Goal: Task Accomplishment & Management: Manage account settings

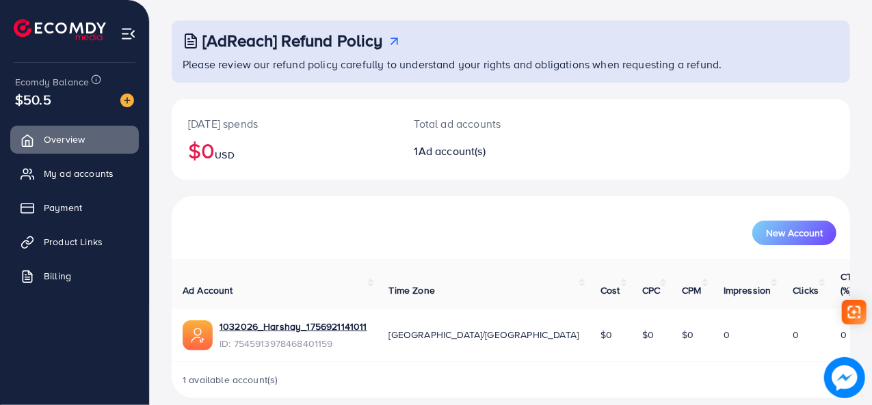
scroll to position [64, 0]
click at [53, 178] on span "My ad accounts" at bounding box center [82, 174] width 70 height 14
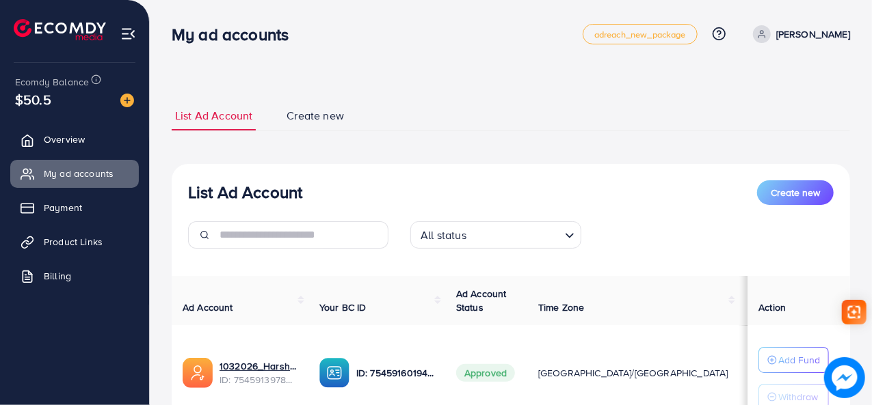
click at [327, 119] on span "Create new" at bounding box center [314, 116] width 57 height 16
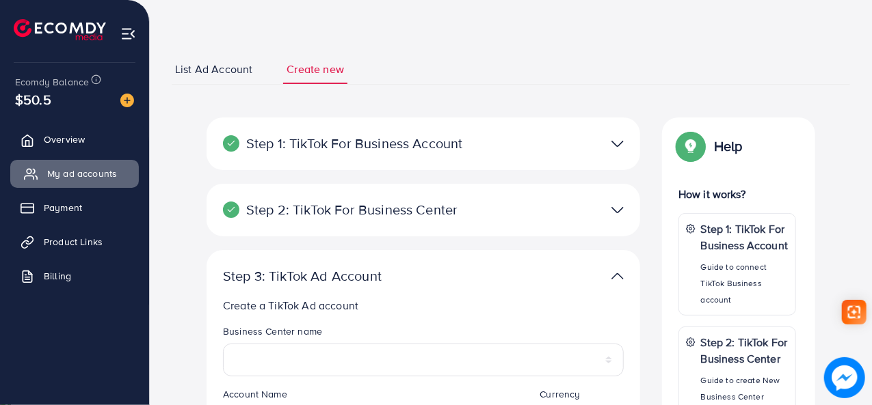
scroll to position [68, 0]
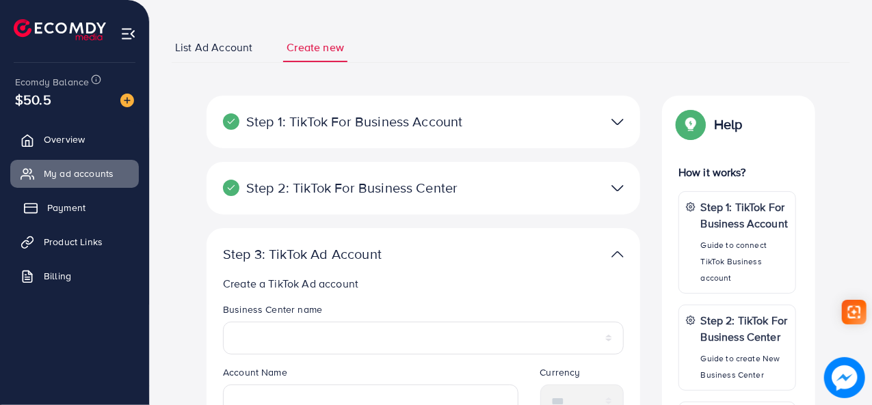
click at [74, 196] on link "Payment" at bounding box center [74, 207] width 129 height 27
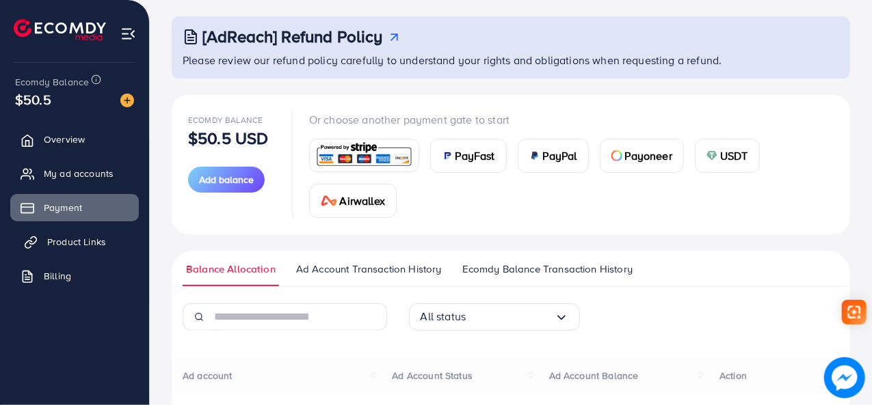
click at [81, 232] on link "Product Links" at bounding box center [74, 241] width 129 height 27
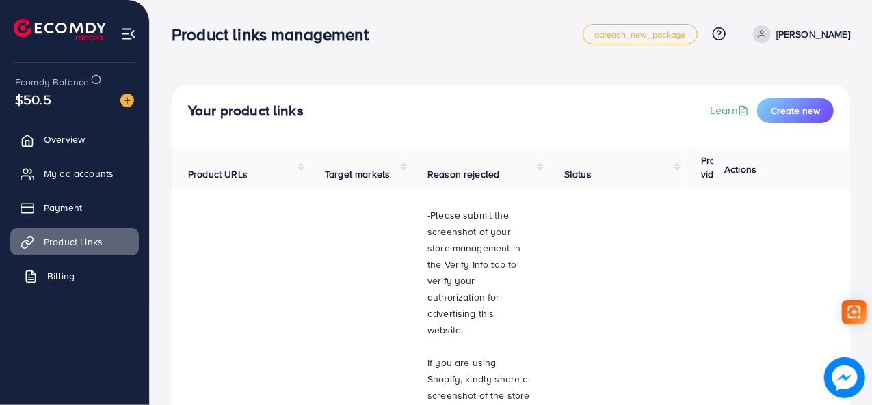
click at [64, 269] on span "Billing" at bounding box center [60, 276] width 27 height 14
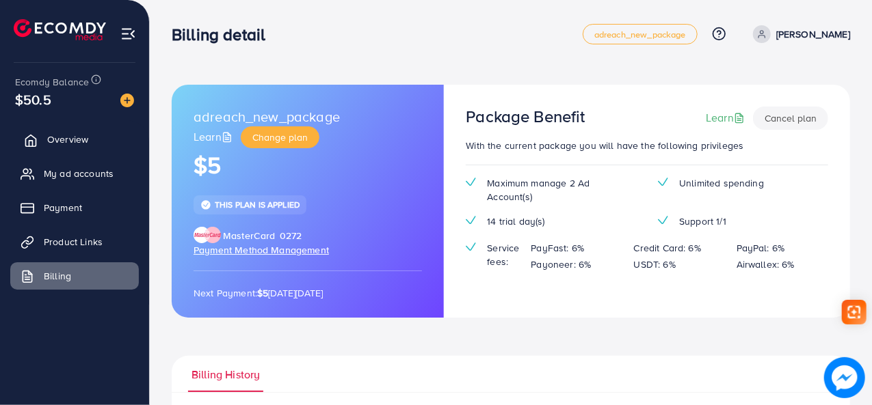
click at [57, 134] on span "Overview" at bounding box center [67, 140] width 41 height 14
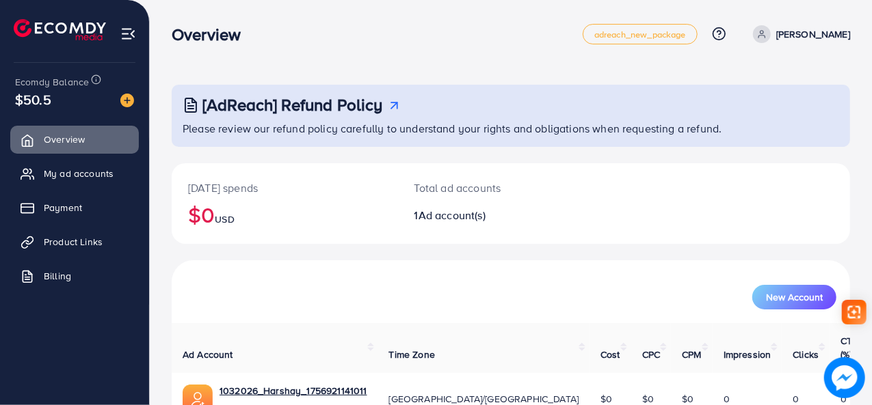
scroll to position [64, 0]
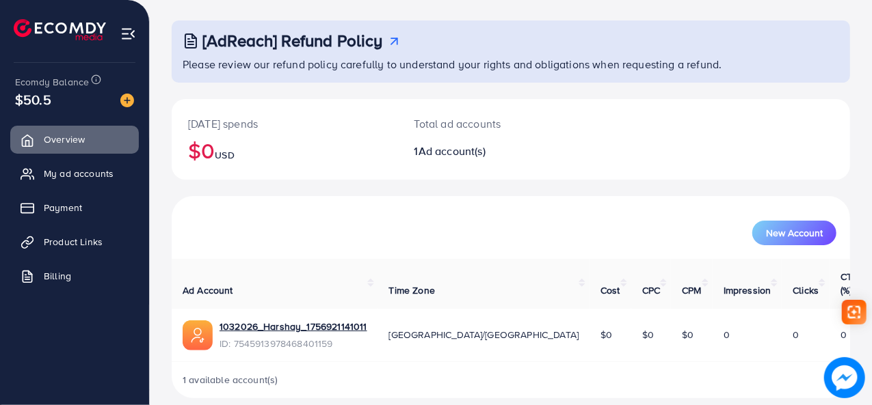
click at [304, 337] on span "ID: 7545913978468401159" at bounding box center [293, 344] width 148 height 14
click at [305, 320] on link "1032026_Harshay_1756921141011" at bounding box center [293, 327] width 148 height 14
click at [135, 40] on img at bounding box center [128, 34] width 16 height 16
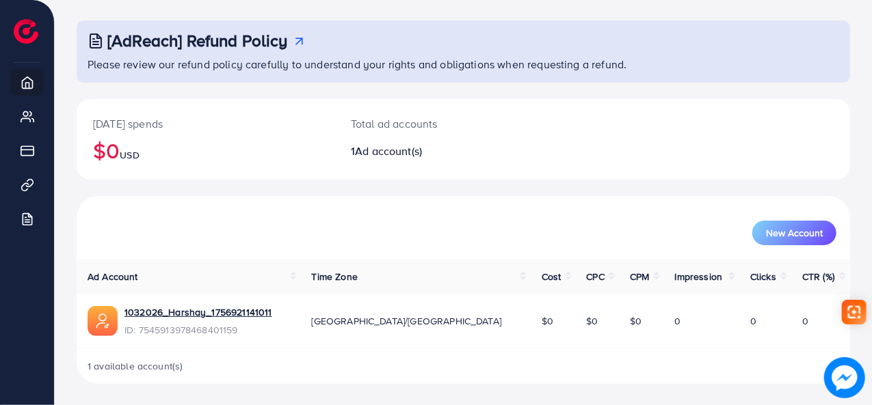
click at [375, 158] on span "Ad account(s)" at bounding box center [388, 151] width 67 height 15
drag, startPoint x: 375, startPoint y: 158, endPoint x: 403, endPoint y: 152, distance: 29.4
click at [380, 158] on span "Ad account(s)" at bounding box center [388, 151] width 67 height 15
click at [403, 152] on span "Ad account(s)" at bounding box center [388, 151] width 67 height 15
click at [409, 152] on span "Ad account(s)" at bounding box center [388, 151] width 67 height 15
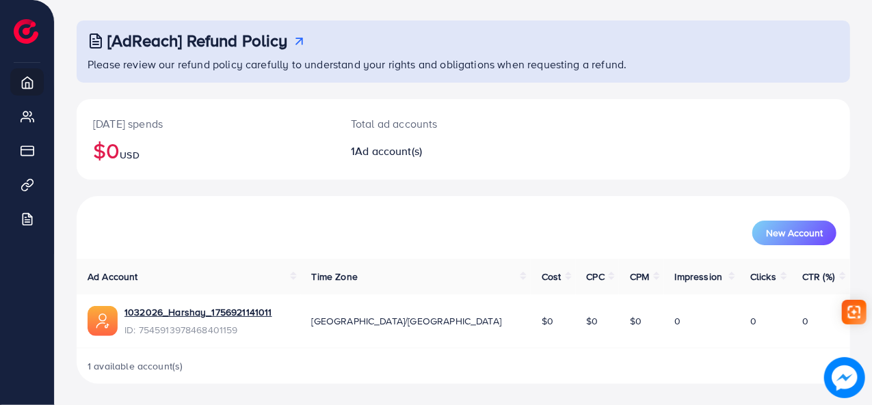
click at [601, 188] on div "[DATE] spends $0 USD Total ad accounts 1 Ad account(s)" at bounding box center [463, 147] width 773 height 97
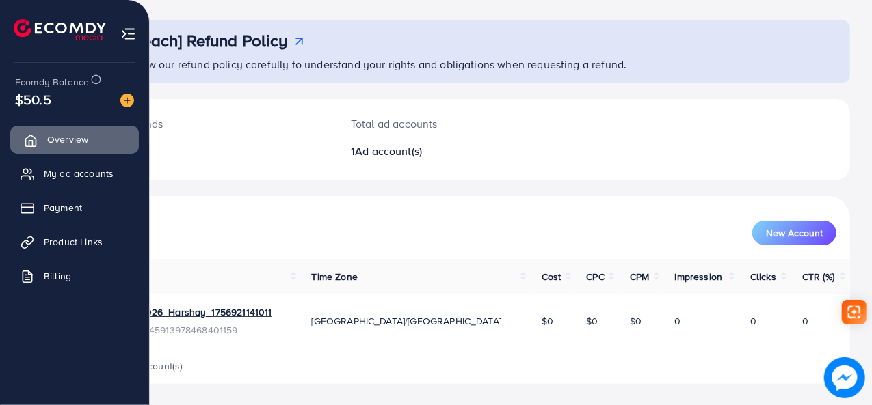
click at [100, 144] on link "Overview" at bounding box center [74, 139] width 129 height 27
click at [70, 178] on span "My ad accounts" at bounding box center [82, 174] width 70 height 14
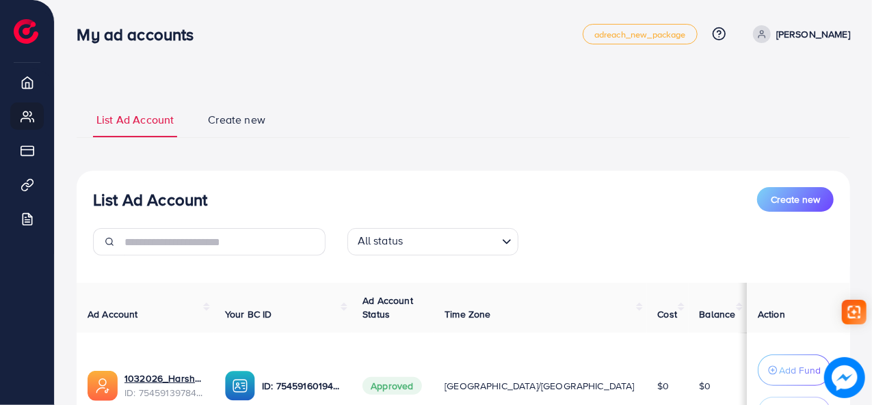
scroll to position [131, 0]
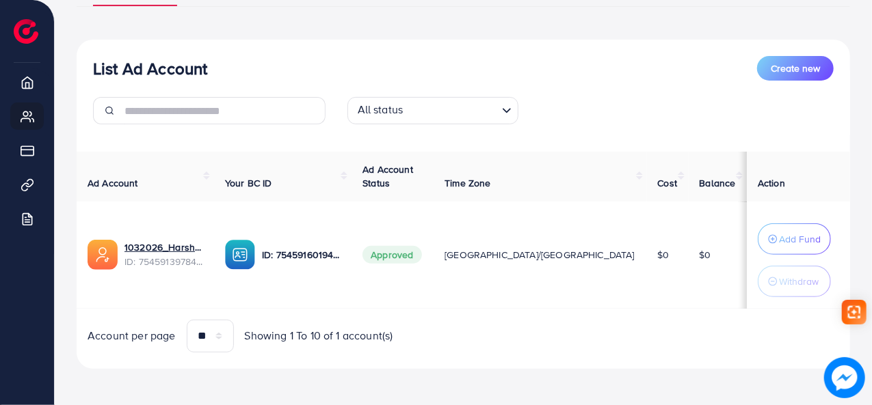
drag, startPoint x: 518, startPoint y: 251, endPoint x: 576, endPoint y: 258, distance: 57.8
click at [522, 252] on span "[GEOGRAPHIC_DATA]/[GEOGRAPHIC_DATA]" at bounding box center [539, 255] width 190 height 14
click at [699, 255] on span "$0" at bounding box center [705, 255] width 12 height 14
drag, startPoint x: 675, startPoint y: 187, endPoint x: 665, endPoint y: 183, distance: 10.4
click at [699, 187] on span "Balance" at bounding box center [717, 183] width 36 height 14
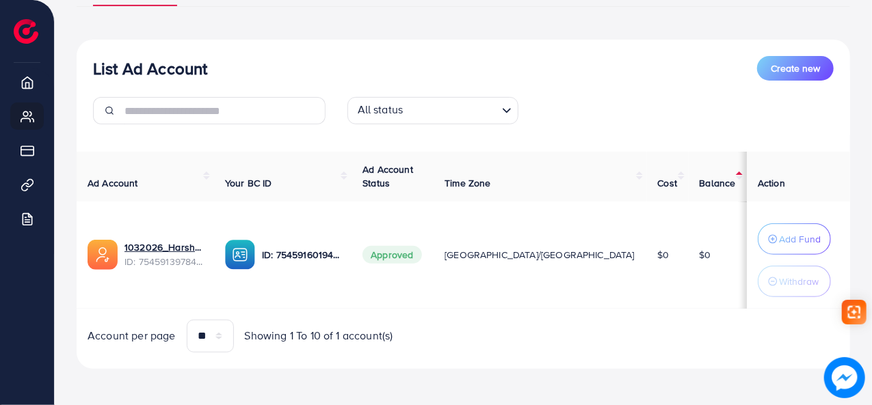
click at [747, 175] on th "Action" at bounding box center [798, 177] width 103 height 50
click at [747, 172] on th "Action" at bounding box center [798, 177] width 103 height 50
click at [758, 185] on span "Action" at bounding box center [771, 183] width 27 height 14
drag, startPoint x: 721, startPoint y: 287, endPoint x: 729, endPoint y: 299, distance: 13.8
click at [747, 297] on td "Add Fund Withdraw" at bounding box center [798, 255] width 103 height 107
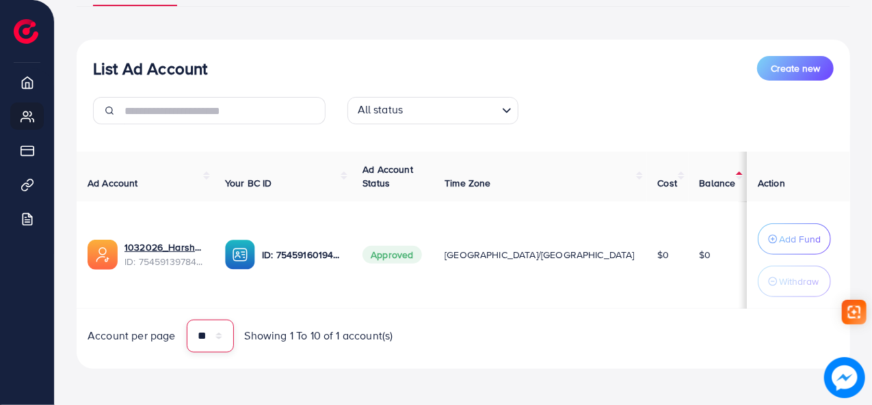
drag, startPoint x: 217, startPoint y: 333, endPoint x: 209, endPoint y: 323, distance: 12.6
click at [217, 332] on select "** ** ** ***" at bounding box center [210, 336] width 47 height 33
click at [192, 381] on div "List Ad Account Create new List Ad Account Create new All status Loading... Ad …" at bounding box center [463, 170] width 773 height 432
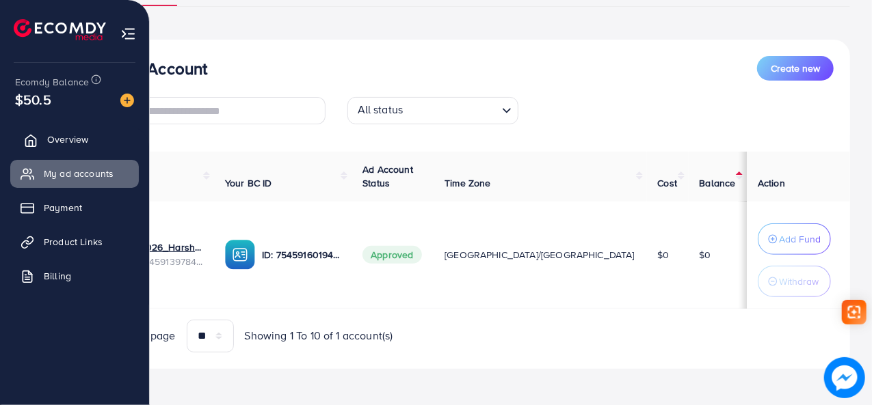
click at [50, 133] on span "Overview" at bounding box center [67, 140] width 41 height 14
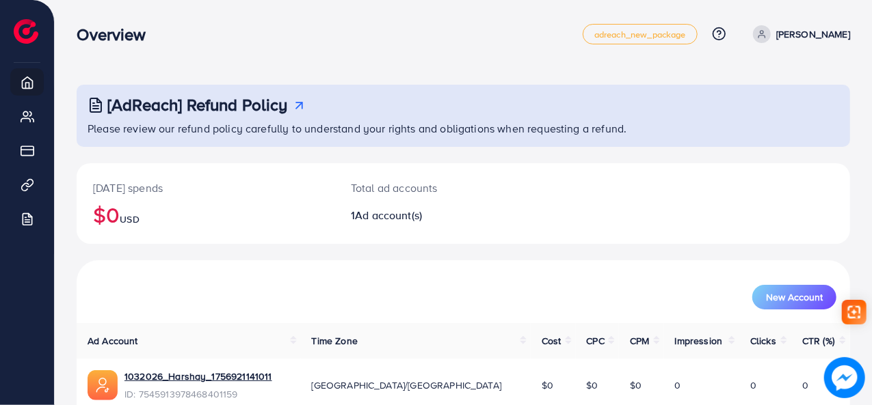
scroll to position [64, 0]
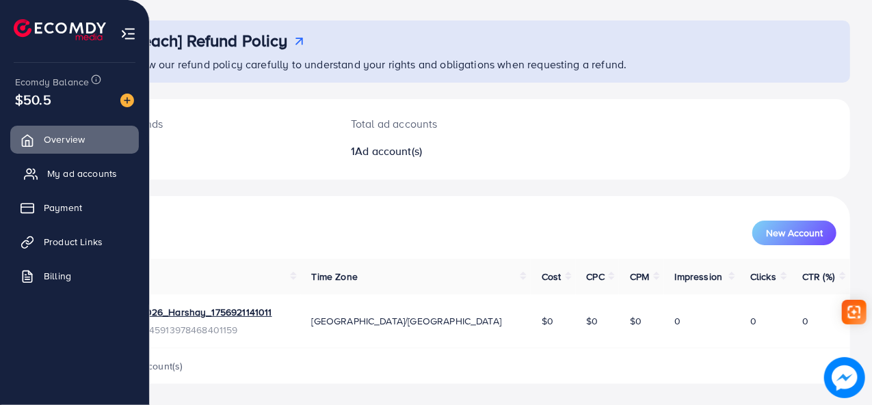
click at [57, 180] on span "My ad accounts" at bounding box center [82, 174] width 70 height 14
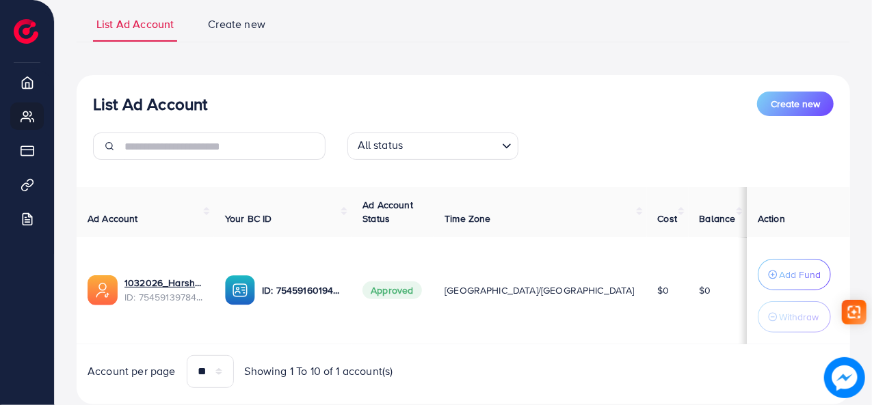
scroll to position [131, 0]
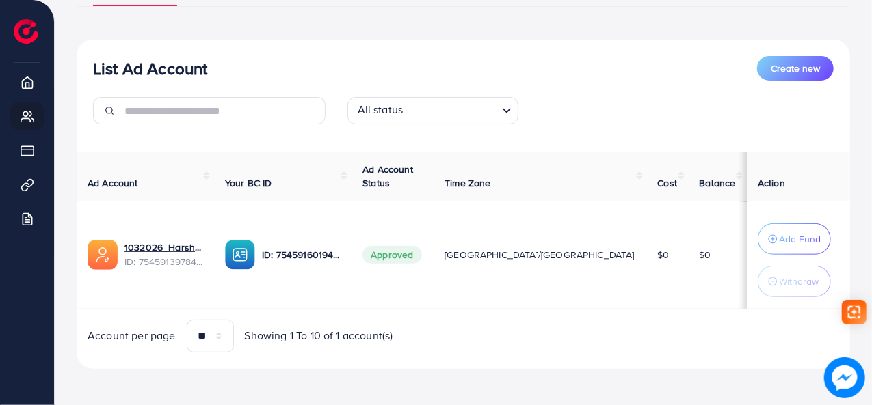
click at [401, 117] on div "All status" at bounding box center [425, 110] width 146 height 24
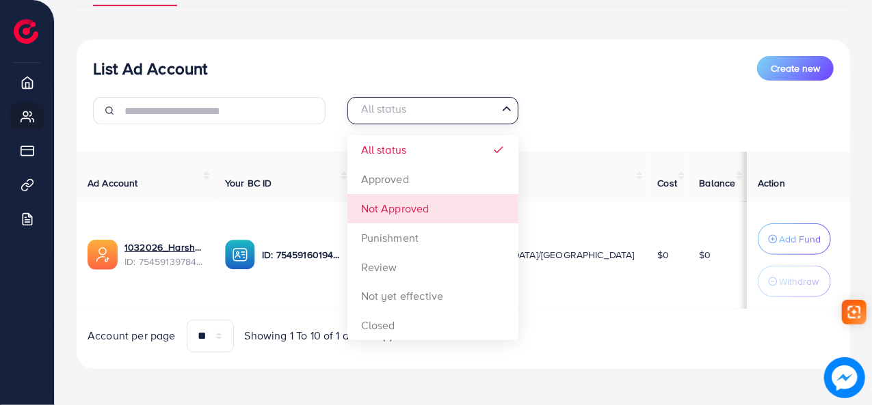
click at [398, 200] on div "List Ad Account Create new All status Loading... All status Approved Not Approv…" at bounding box center [463, 205] width 773 height 330
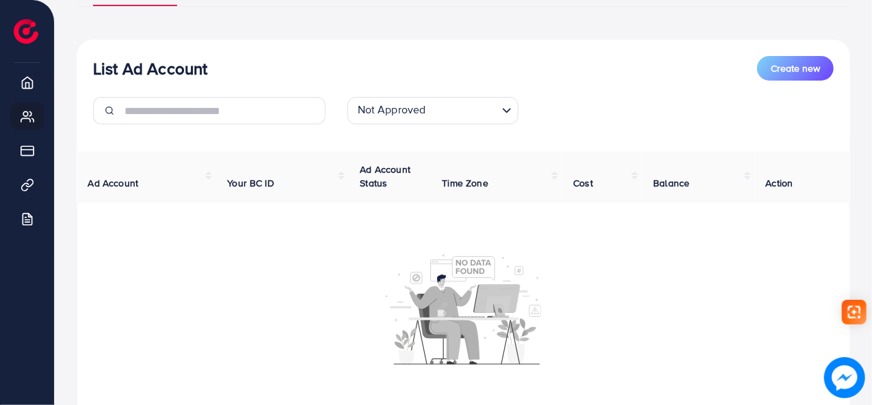
click at [418, 118] on div "Not Approved" at bounding box center [425, 110] width 146 height 24
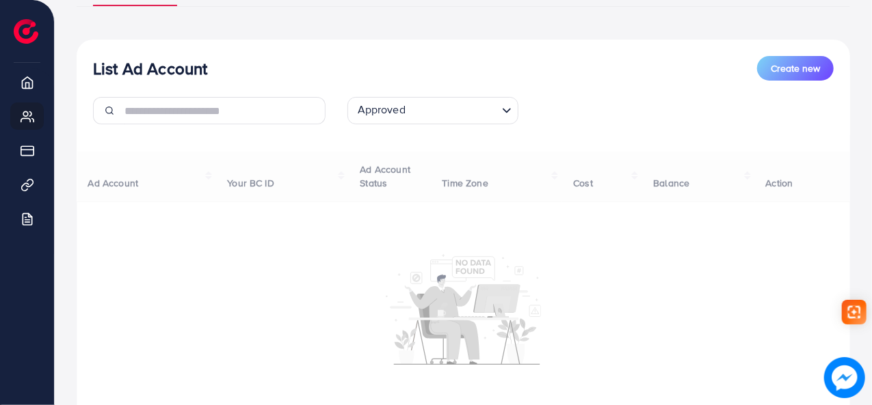
click at [401, 173] on div "List Ad Account Create new Approved Loading... All status Approved Not Approved…" at bounding box center [463, 259] width 773 height 438
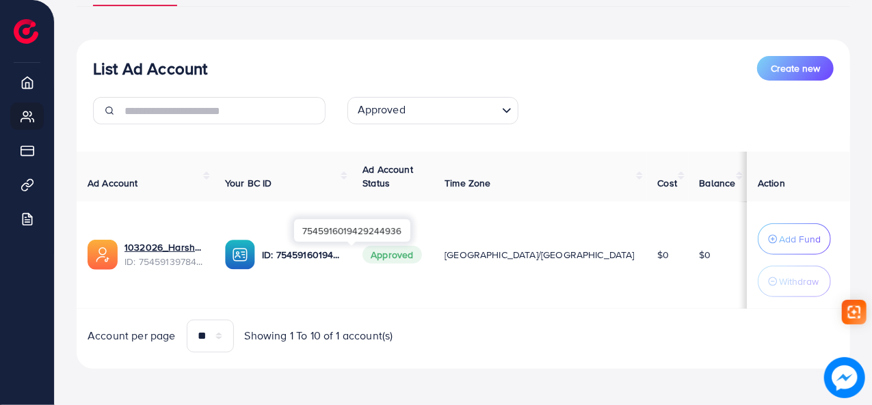
click at [334, 256] on p "ID: 7545916019429244936" at bounding box center [301, 255] width 79 height 16
click at [778, 71] on span "Create new" at bounding box center [794, 69] width 49 height 14
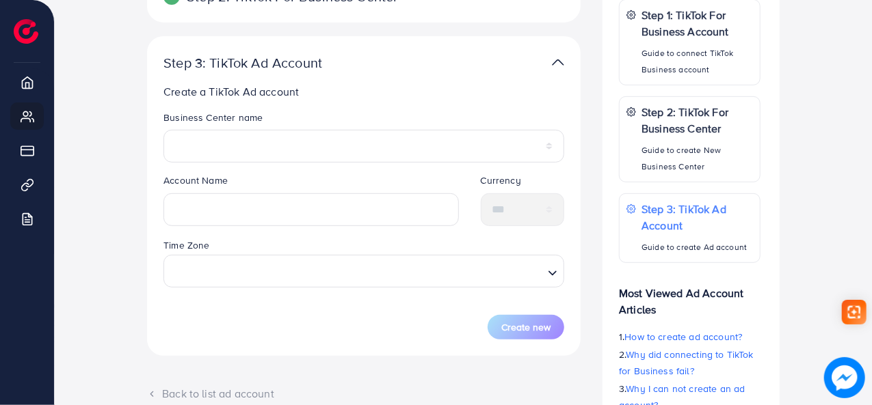
scroll to position [109, 0]
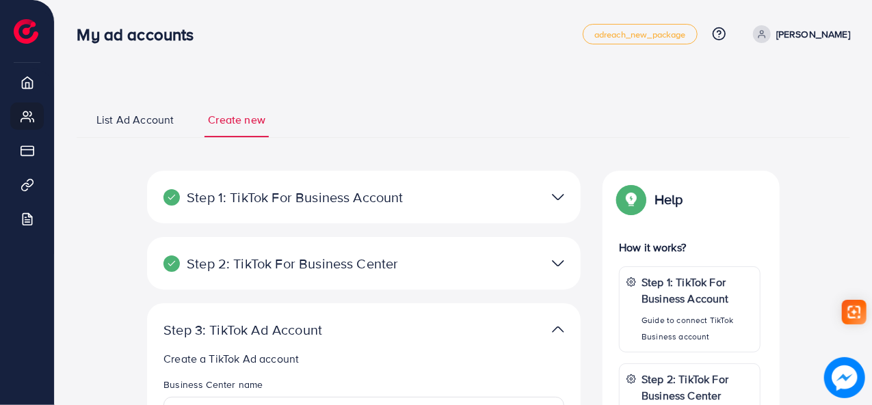
click at [121, 113] on span "List Ad Account" at bounding box center [134, 120] width 77 height 16
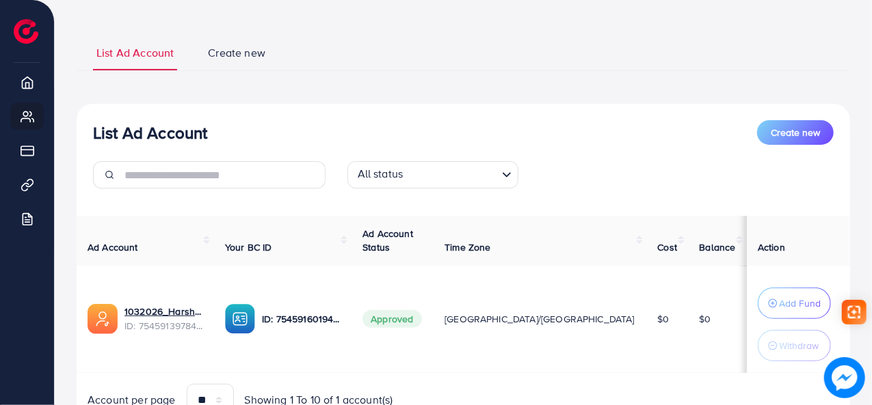
scroll to position [131, 0]
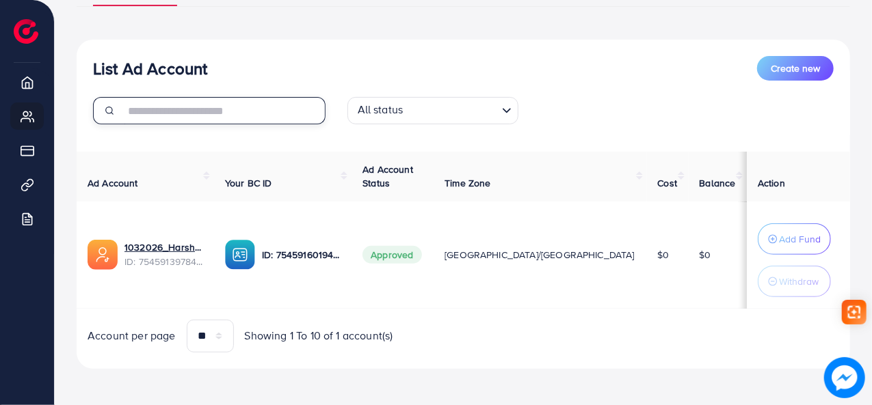
click at [282, 117] on input "text" at bounding box center [224, 110] width 201 height 27
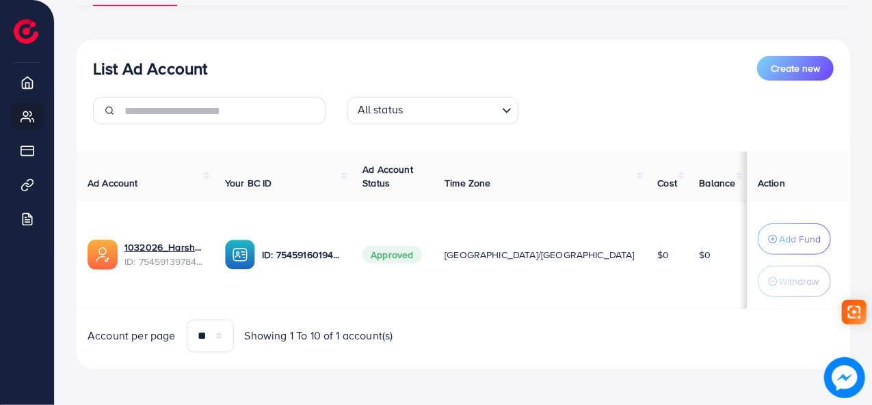
click at [647, 185] on th "Cost" at bounding box center [668, 177] width 42 height 50
click at [647, 178] on th "Cost" at bounding box center [668, 177] width 42 height 50
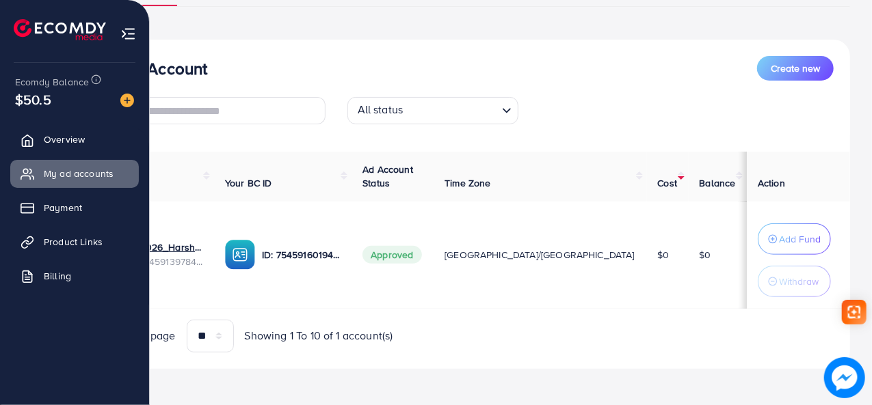
click at [128, 31] on img at bounding box center [128, 34] width 16 height 16
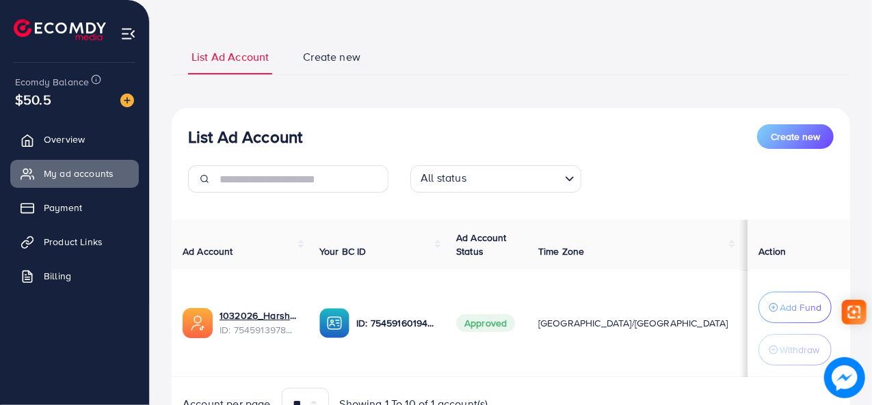
click at [585, 61] on ul "List Ad Account Create new" at bounding box center [511, 56] width 678 height 37
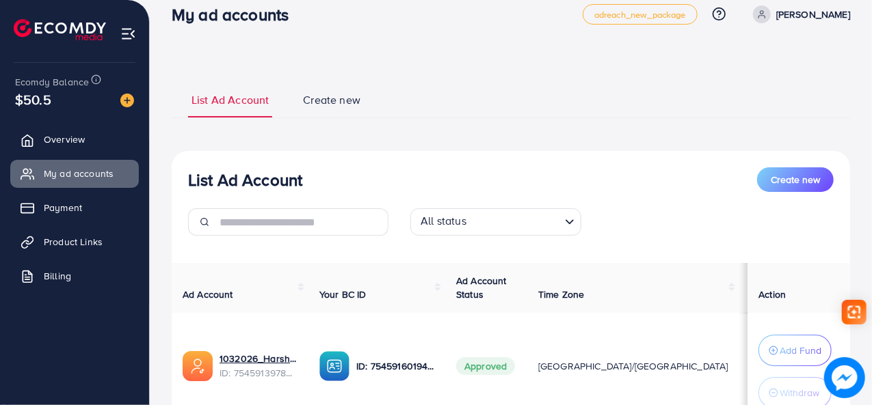
scroll to position [0, 0]
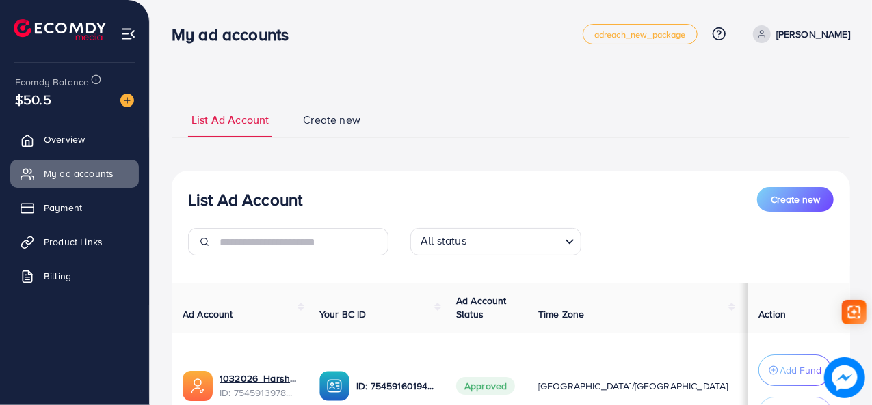
drag, startPoint x: 515, startPoint y: 112, endPoint x: 536, endPoint y: 107, distance: 21.9
click at [516, 113] on ul "List Ad Account Create new" at bounding box center [511, 119] width 678 height 37
click at [610, 36] on span "adreach_new_package" at bounding box center [640, 34] width 92 height 9
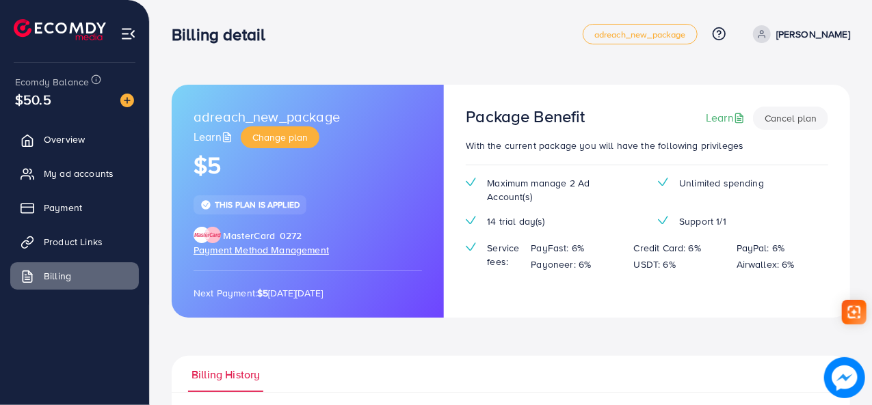
drag, startPoint x: 540, startPoint y: 53, endPoint x: 233, endPoint y: 21, distance: 308.6
click at [539, 53] on nav "Billing detail adreach_new_package Help Center Contact Support Plans and Pricin…" at bounding box center [511, 34] width 678 height 49
